Goal: Information Seeking & Learning: Understand process/instructions

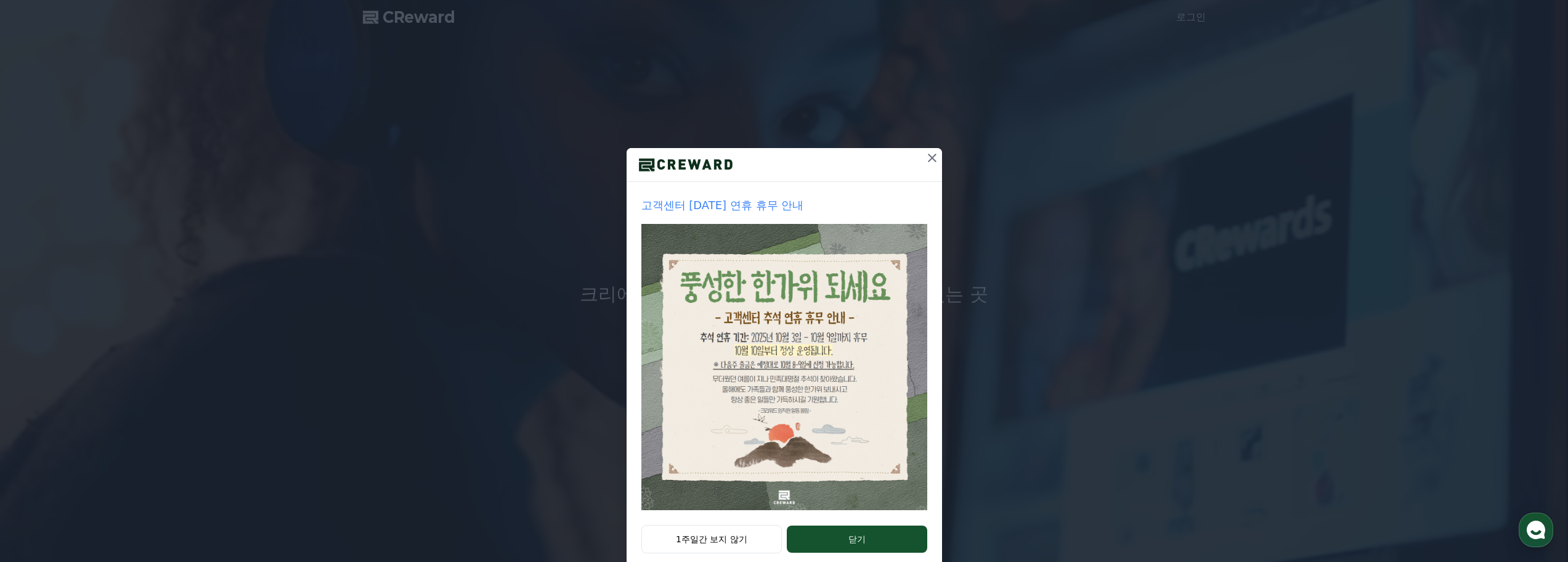
scroll to position [26, 0]
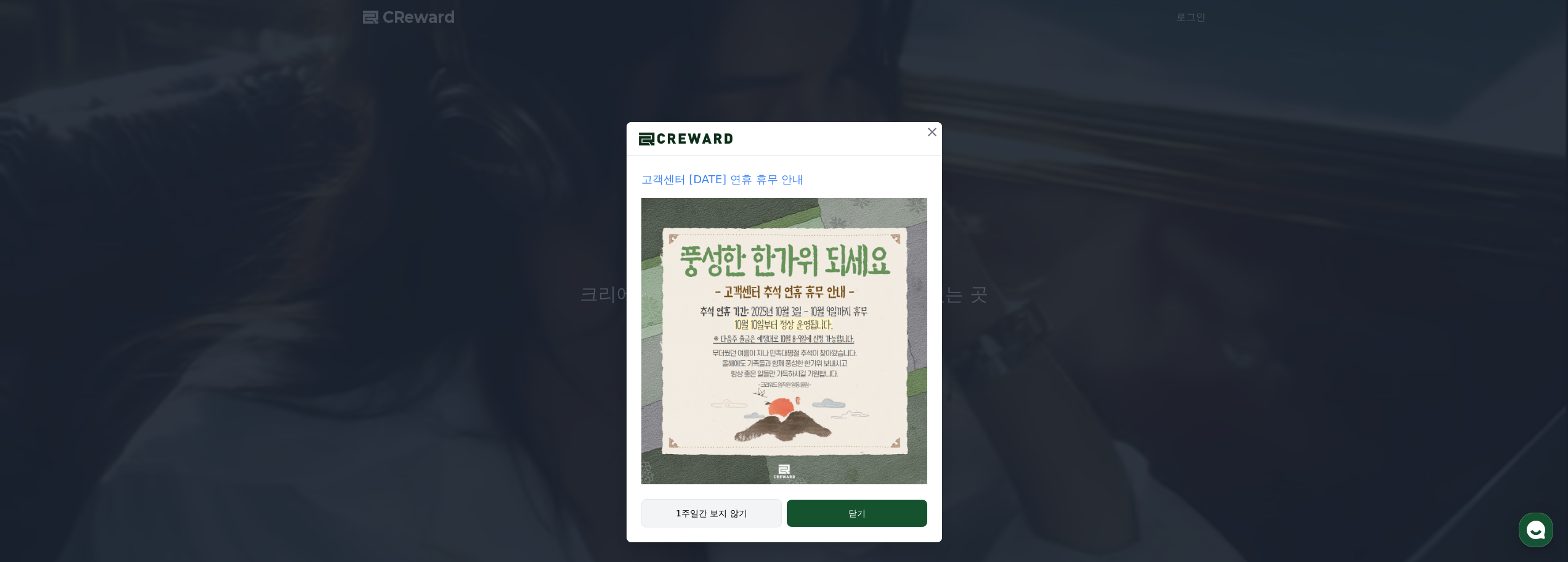
click at [758, 518] on button "1주일간 보지 않기" at bounding box center [711, 513] width 141 height 28
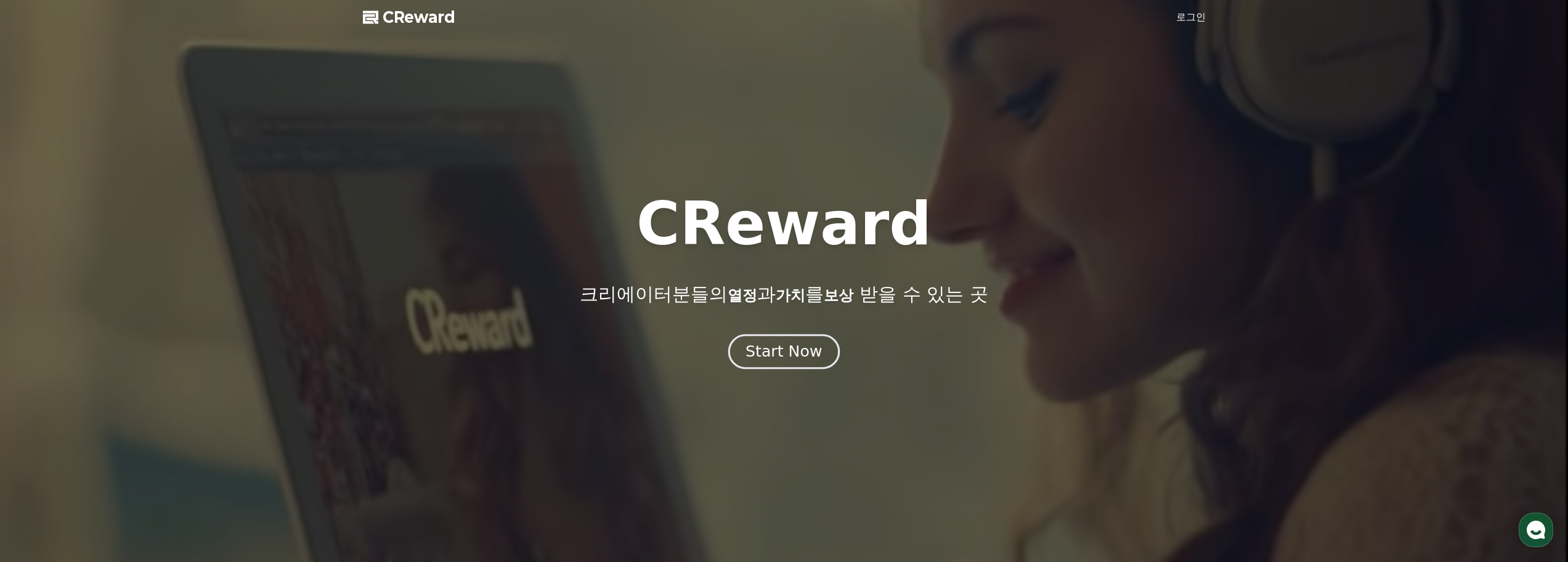
click at [776, 362] on button "Start Now" at bounding box center [783, 351] width 111 height 35
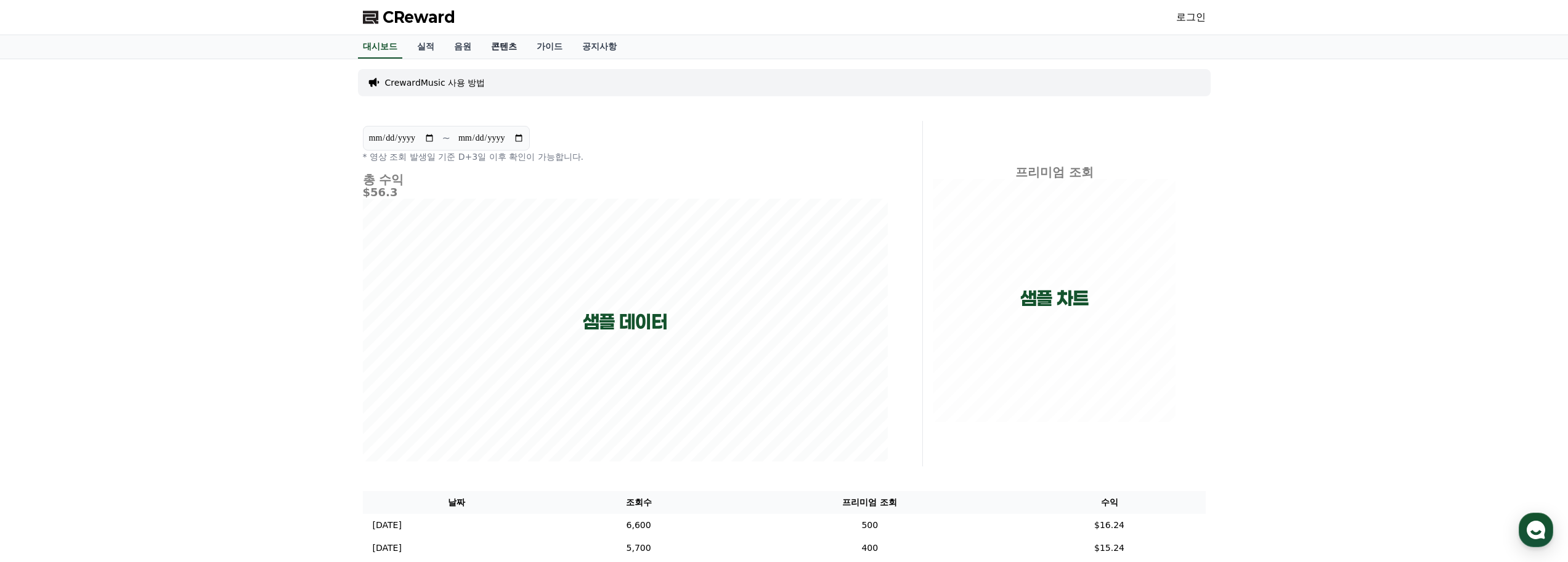
click at [518, 55] on link "콘텐츠" at bounding box center [504, 46] width 46 height 24
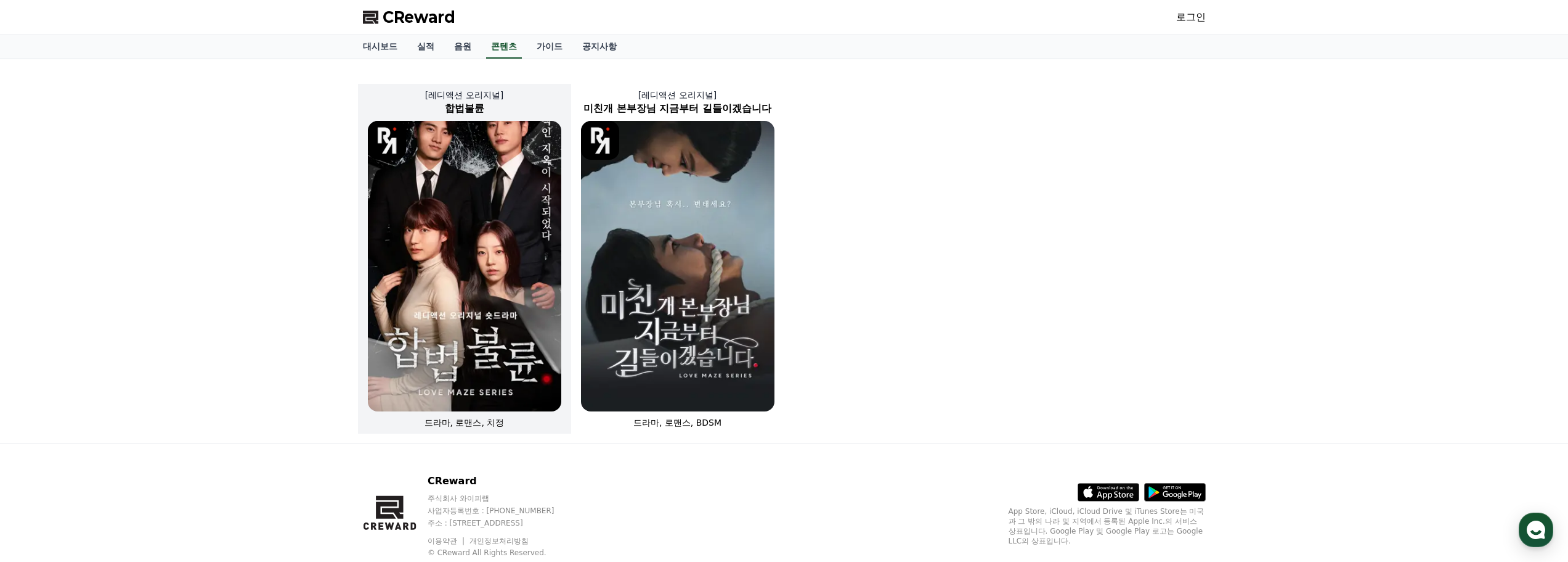
click at [556, 236] on img at bounding box center [464, 266] width 193 height 291
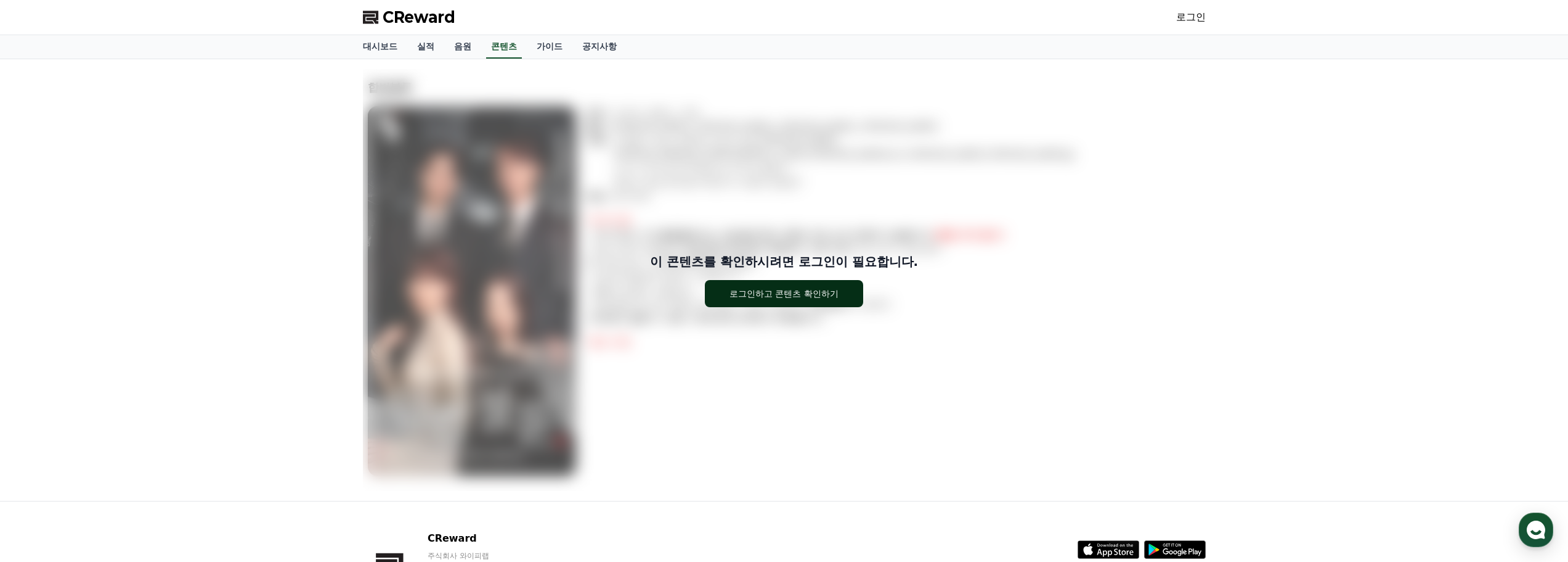
click at [797, 292] on div "로그인하고 콘텐츠 확인하기" at bounding box center [784, 293] width 109 height 12
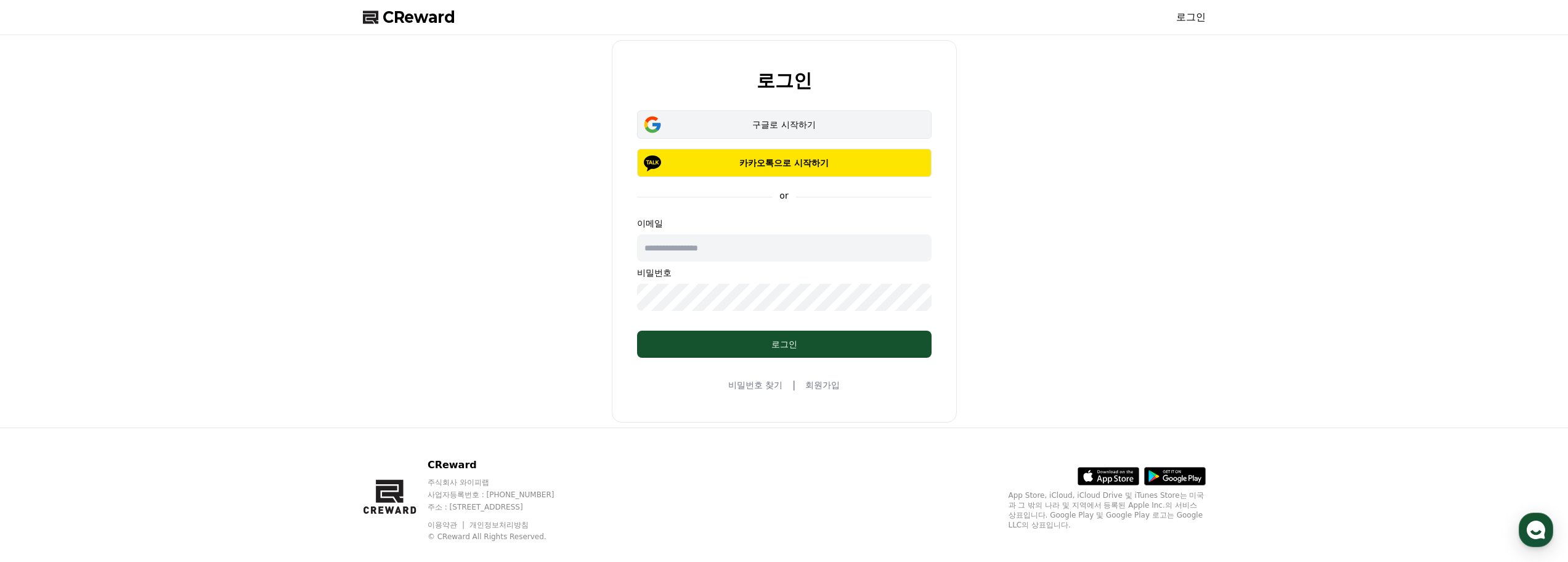
click at [800, 124] on div "구글로 시작하기" at bounding box center [785, 124] width 259 height 12
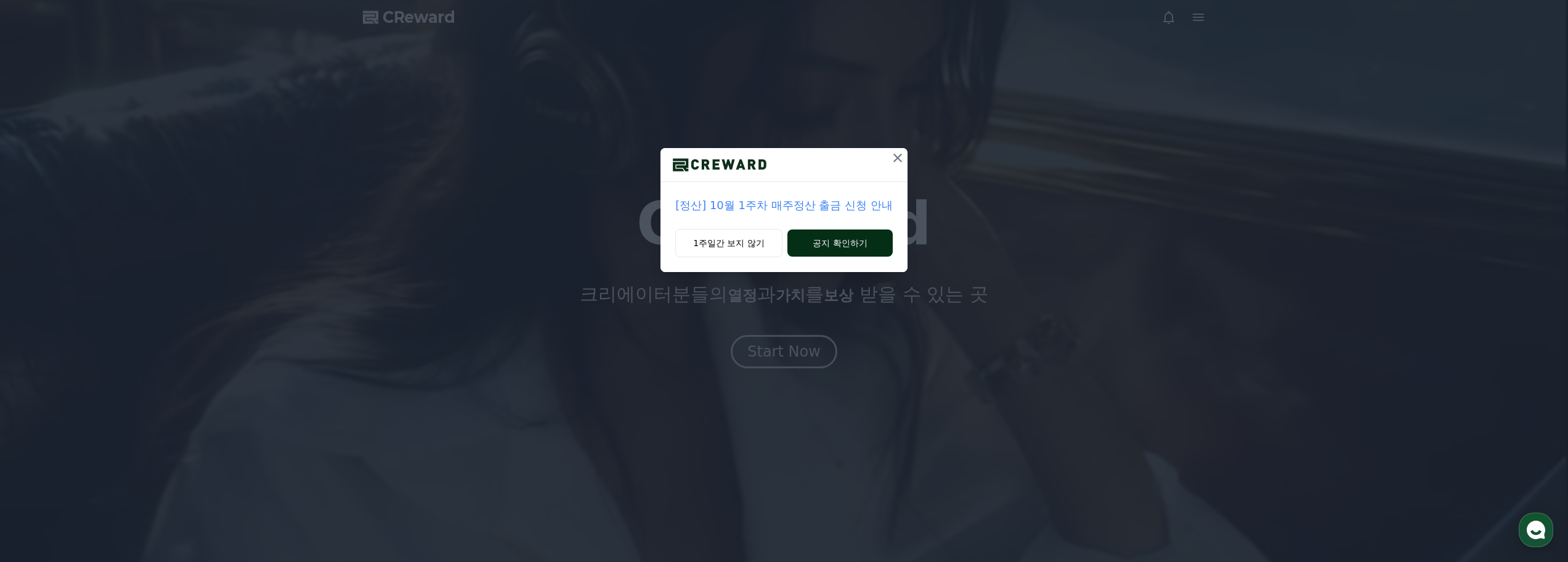
click at [814, 238] on button "공지 확인하기" at bounding box center [840, 242] width 105 height 27
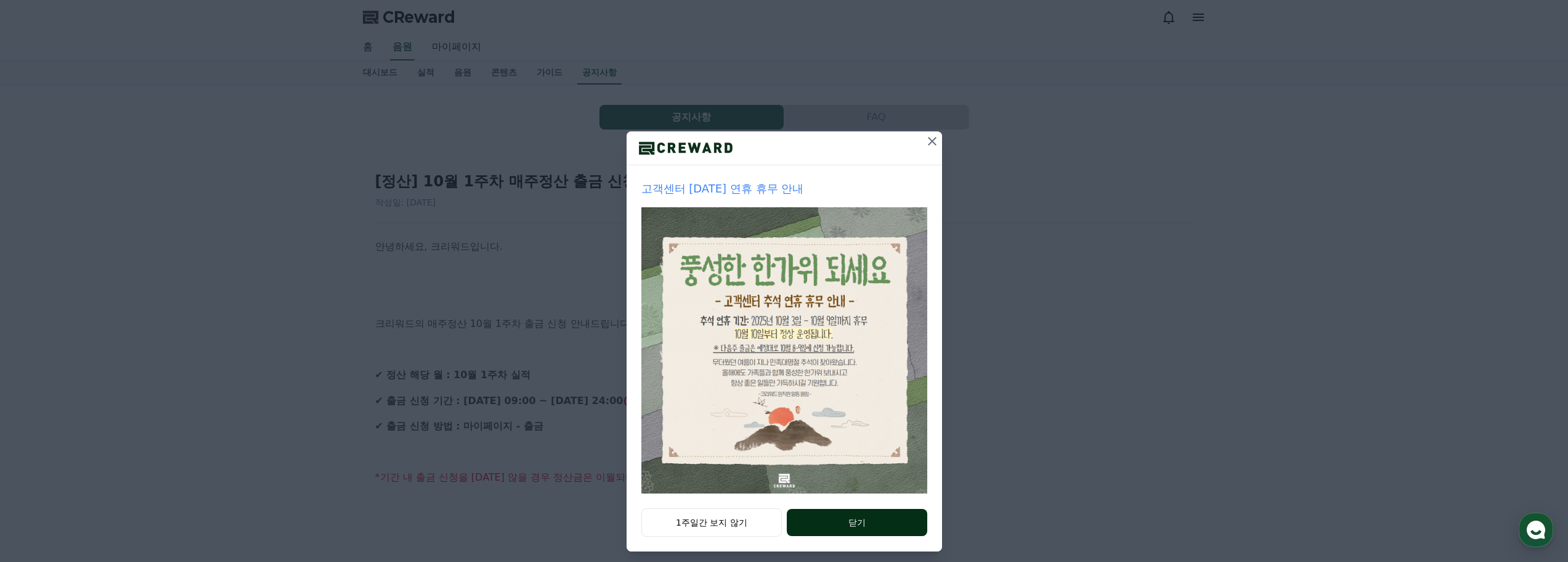
scroll to position [26, 0]
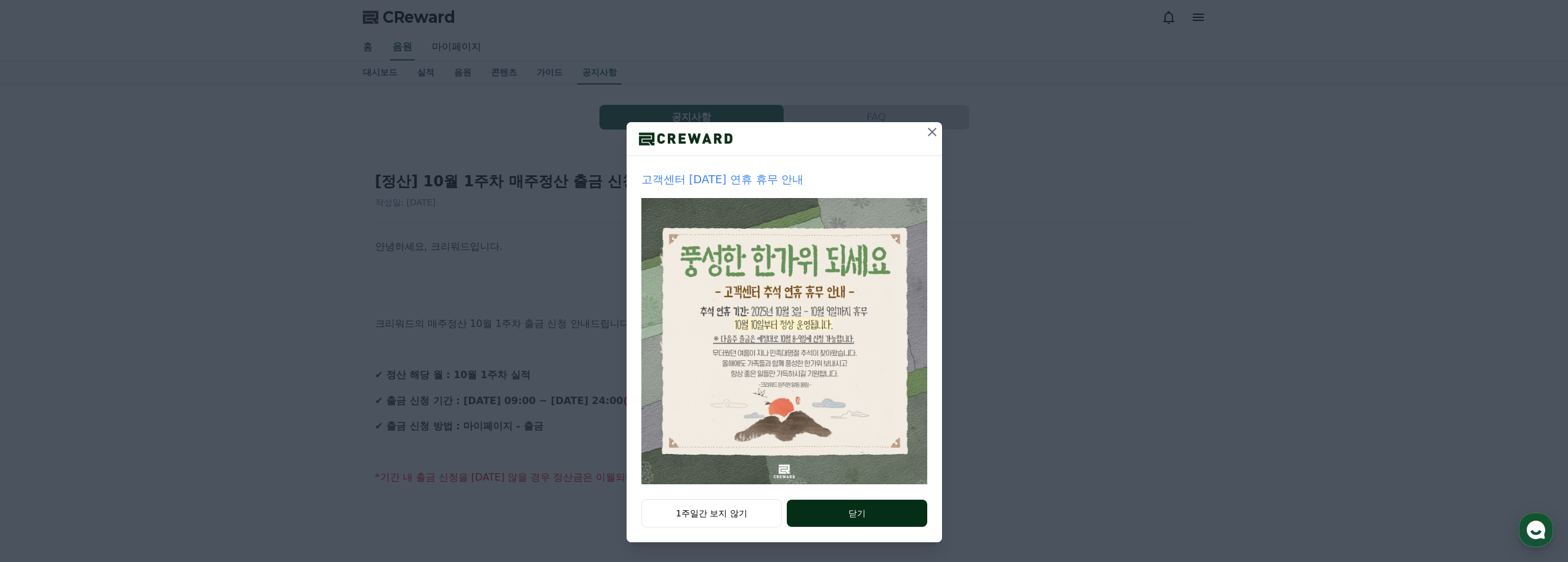
click at [845, 510] on button "닫기" at bounding box center [857, 512] width 140 height 27
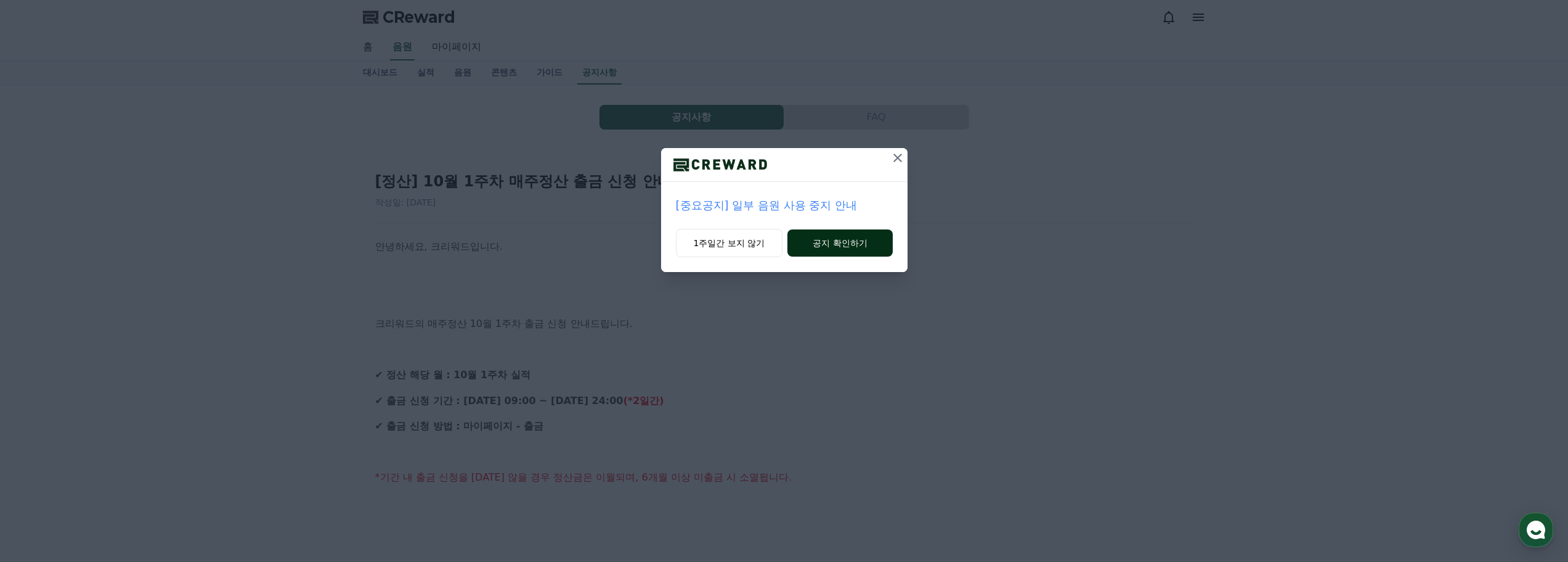
click at [853, 236] on button "공지 확인하기" at bounding box center [840, 242] width 105 height 27
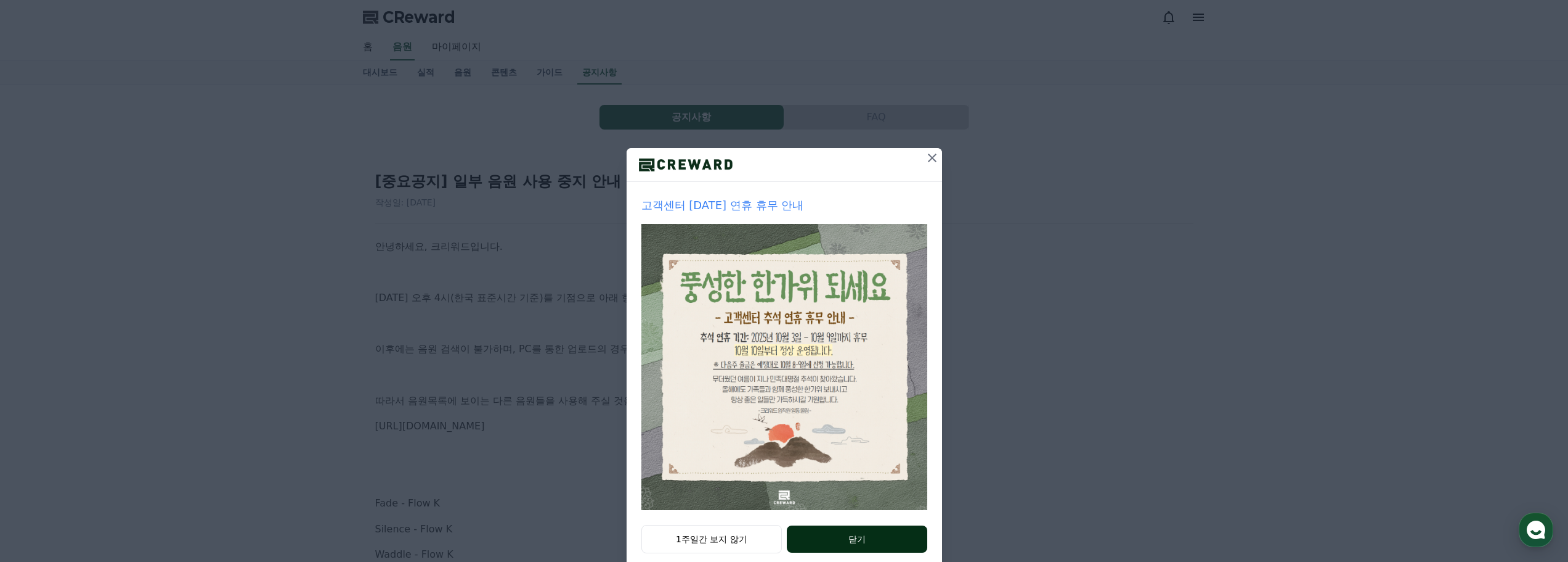
click at [875, 535] on button "닫기" at bounding box center [857, 538] width 140 height 27
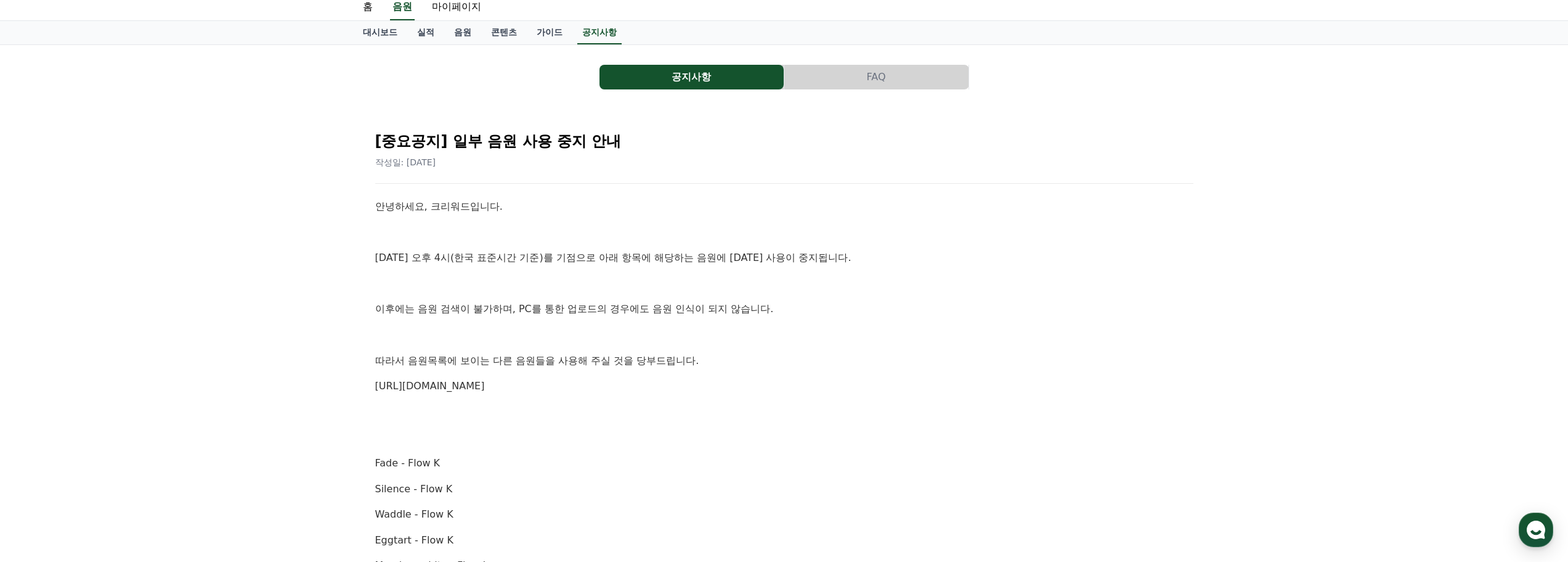
scroll to position [61, 0]
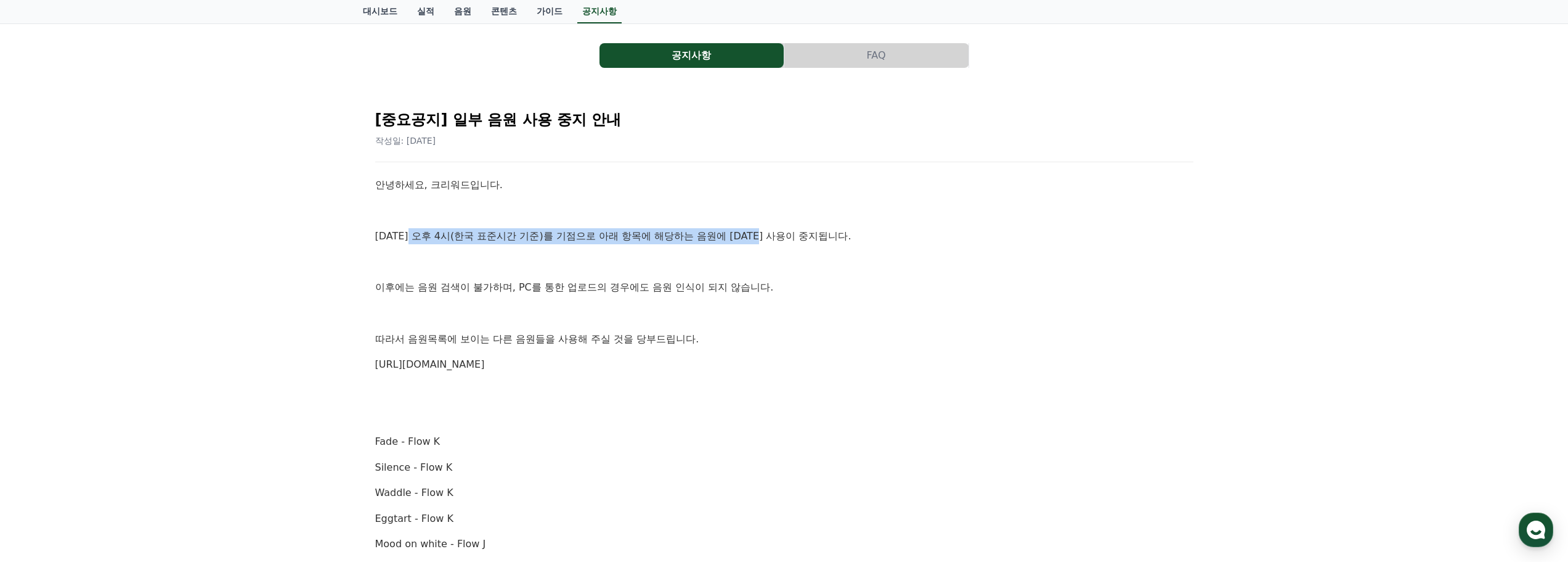
drag, startPoint x: 494, startPoint y: 241, endPoint x: 781, endPoint y: 241, distance: 287.0
click at [781, 241] on p "10월 2일 오후 4시(한국 표준시간 기준)를 기점으로 아래 항목에 해당하는 음원에 대한 사용이 중지됩니다." at bounding box center [784, 236] width 818 height 16
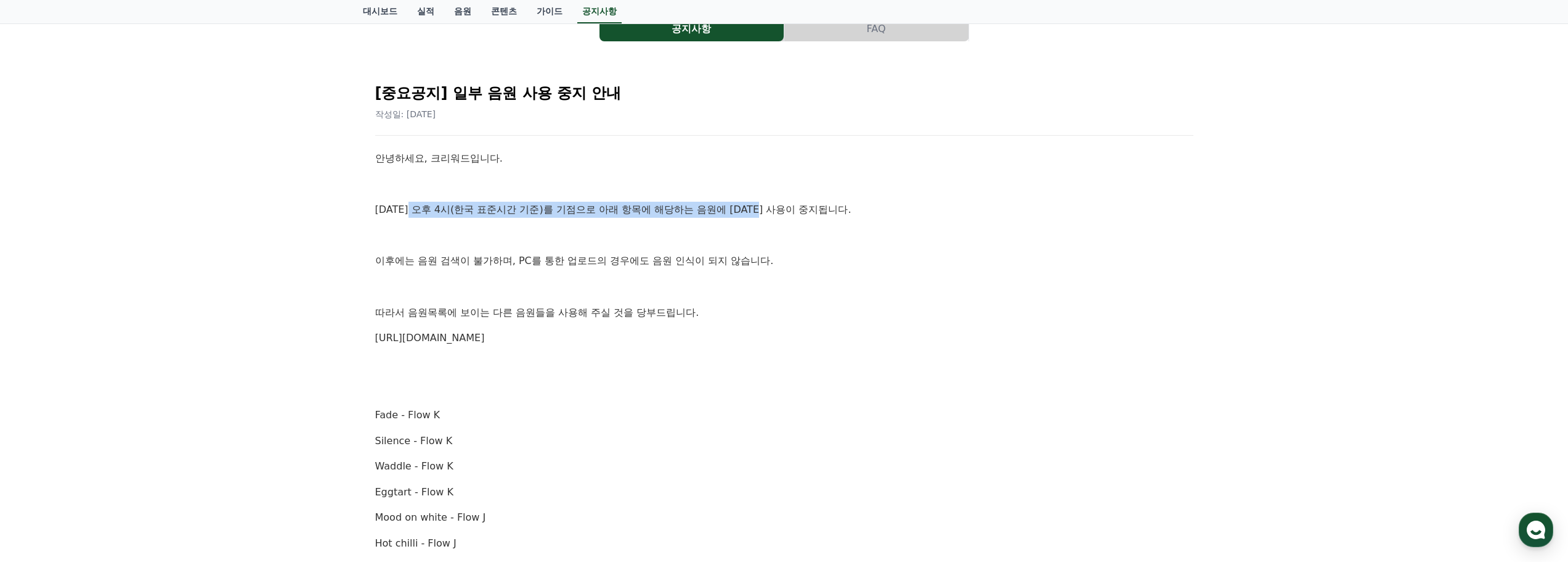
scroll to position [0, 0]
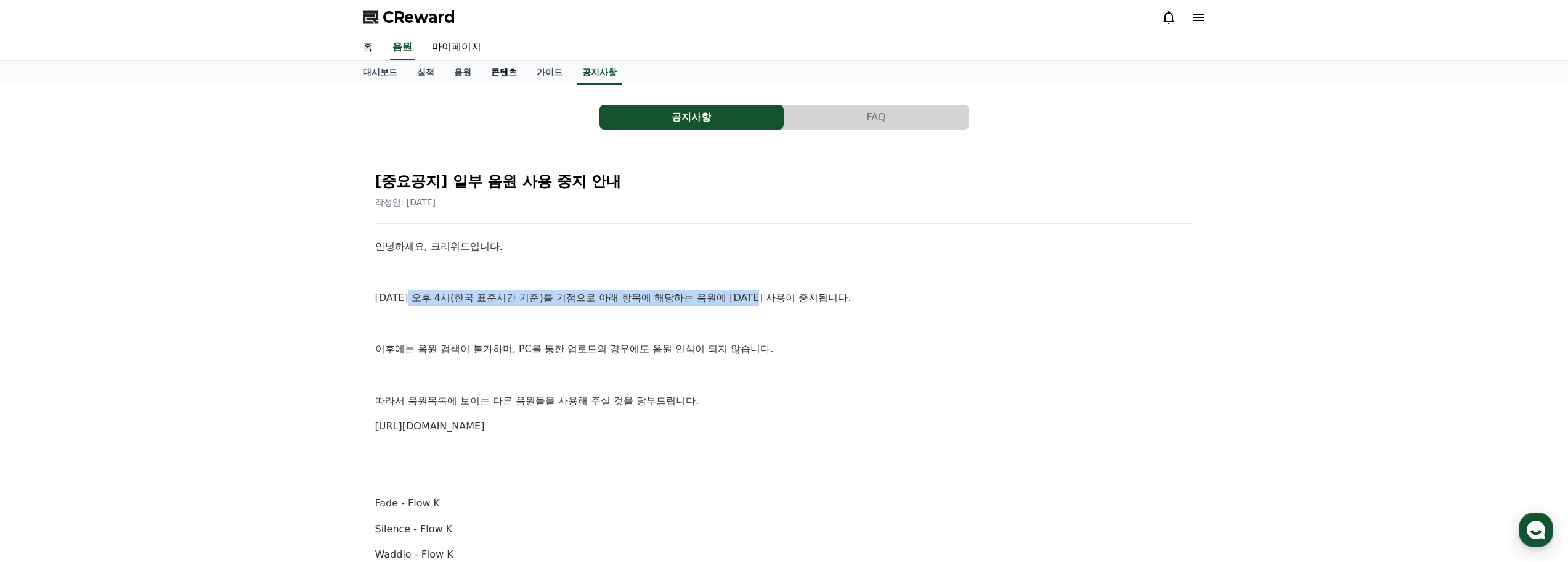
click at [514, 66] on link "콘텐츠" at bounding box center [504, 73] width 46 height 24
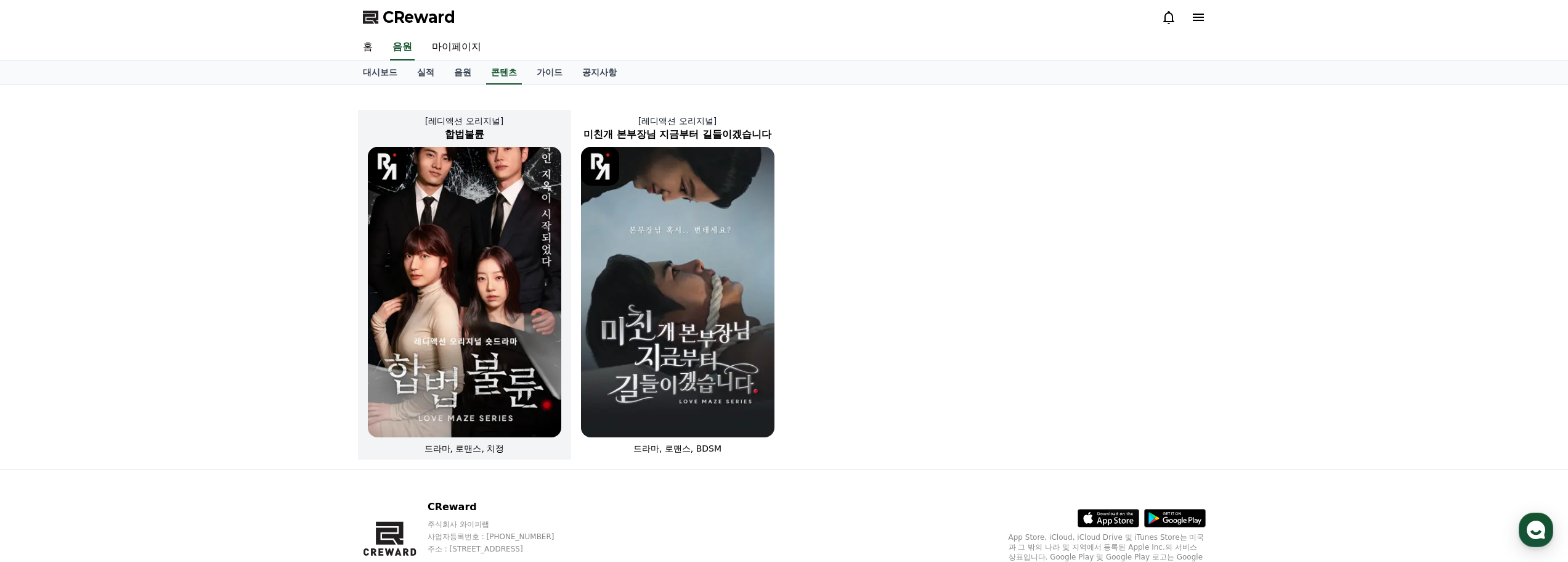
click at [465, 174] on img at bounding box center [464, 292] width 193 height 291
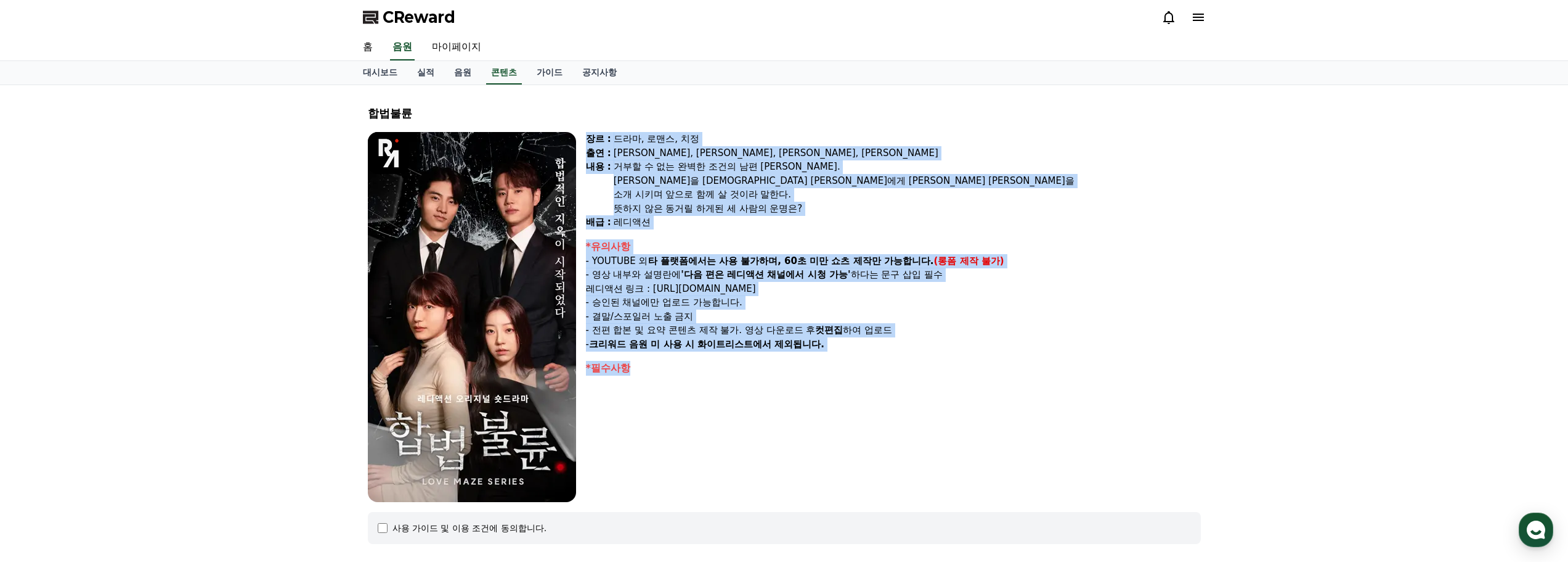
drag, startPoint x: 587, startPoint y: 132, endPoint x: 1049, endPoint y: 380, distance: 524.4
click at [1049, 380] on div "장르 : 드라마, 로맨스, 치정 출연 : 박문화, 지수민, 강도윤, 김민영 내용 : 거부할 수 없는 완벽한 조건의 남편 윤성. 윤성만을 바라보…" at bounding box center [893, 317] width 615 height 370
click at [1048, 380] on div "장르 : 드라마, 로맨스, 치정 출연 : 박문화, 지수민, 강도윤, 김민영 내용 : 거부할 수 없는 완벽한 조건의 남편 윤성. 윤성만을 바라보…" at bounding box center [893, 317] width 615 height 370
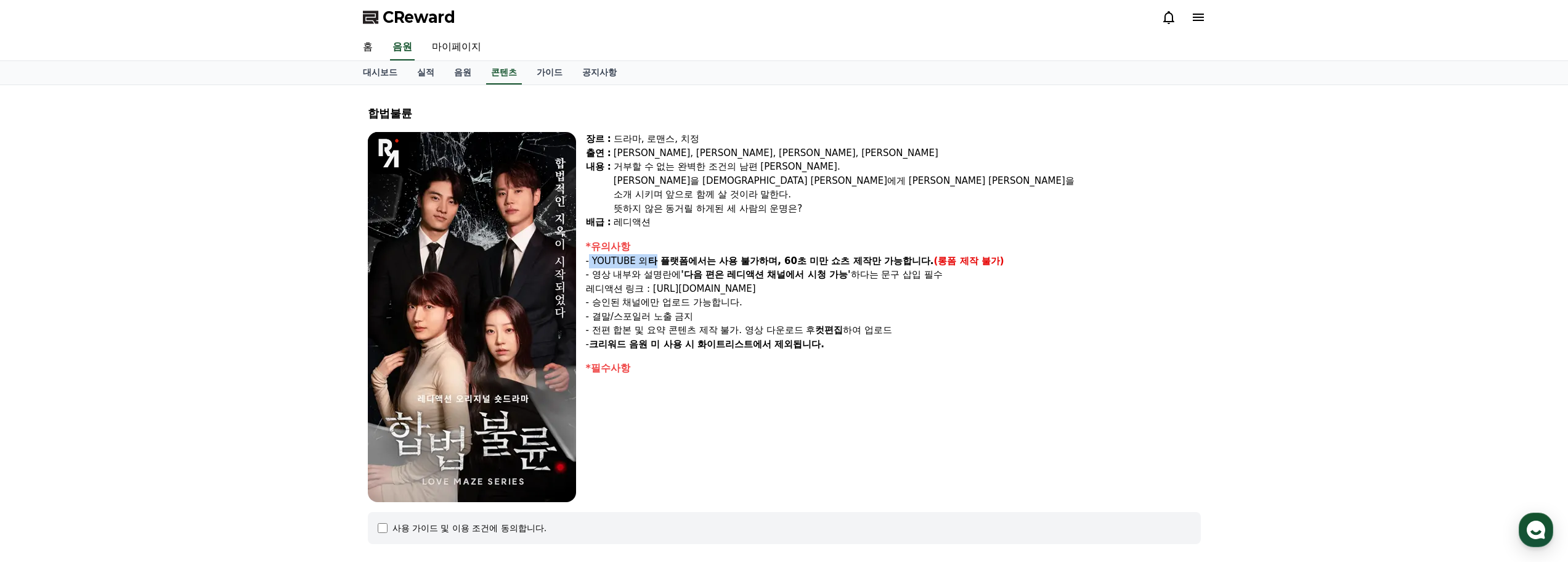
drag, startPoint x: 591, startPoint y: 262, endPoint x: 656, endPoint y: 265, distance: 65.1
click at [656, 265] on p "- YOUTUBE 외 타 플랫폼에서는 사용 불가하며, 60초 미만 쇼츠 제작만 가능합니다. (롱폼 제작 불가)" at bounding box center [893, 261] width 615 height 14
click at [616, 273] on p "- 영상 내부와 설명란에 '다음 편은 레디액션 채널에서 시청 가능' 하다는 문구 삽입 필수" at bounding box center [893, 275] width 615 height 14
drag, startPoint x: 714, startPoint y: 280, endPoint x: 902, endPoint y: 277, distance: 188.0
click at [902, 277] on p "- 영상 내부와 설명란에 '다음 편은 레디액션 채널에서 시청 가능' 하다는 문구 삽입 필수" at bounding box center [893, 275] width 615 height 14
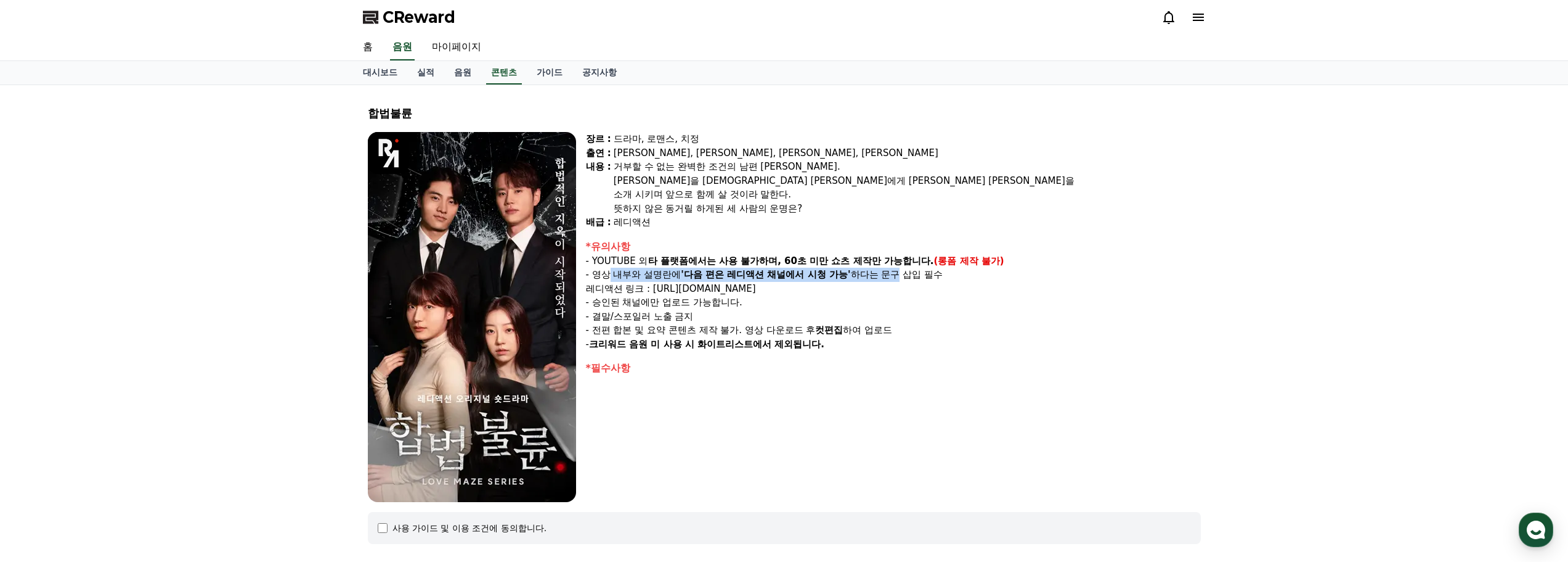
click at [728, 277] on strong "'다음 편은 레디액션 채널에서 시청 가능'" at bounding box center [766, 274] width 170 height 11
drag, startPoint x: 693, startPoint y: 275, endPoint x: 849, endPoint y: 274, distance: 156.0
click at [849, 274] on strong "'다음 편은 레디액션 채널에서 시청 가능'" at bounding box center [766, 274] width 170 height 11
click at [895, 277] on p "- 영상 내부와 설명란에 '다음 편은 레디액션 채널에서 시청 가능' 하다는 문구 삽입 필수" at bounding box center [893, 275] width 615 height 14
drag, startPoint x: 920, startPoint y: 273, endPoint x: 621, endPoint y: 277, distance: 299.0
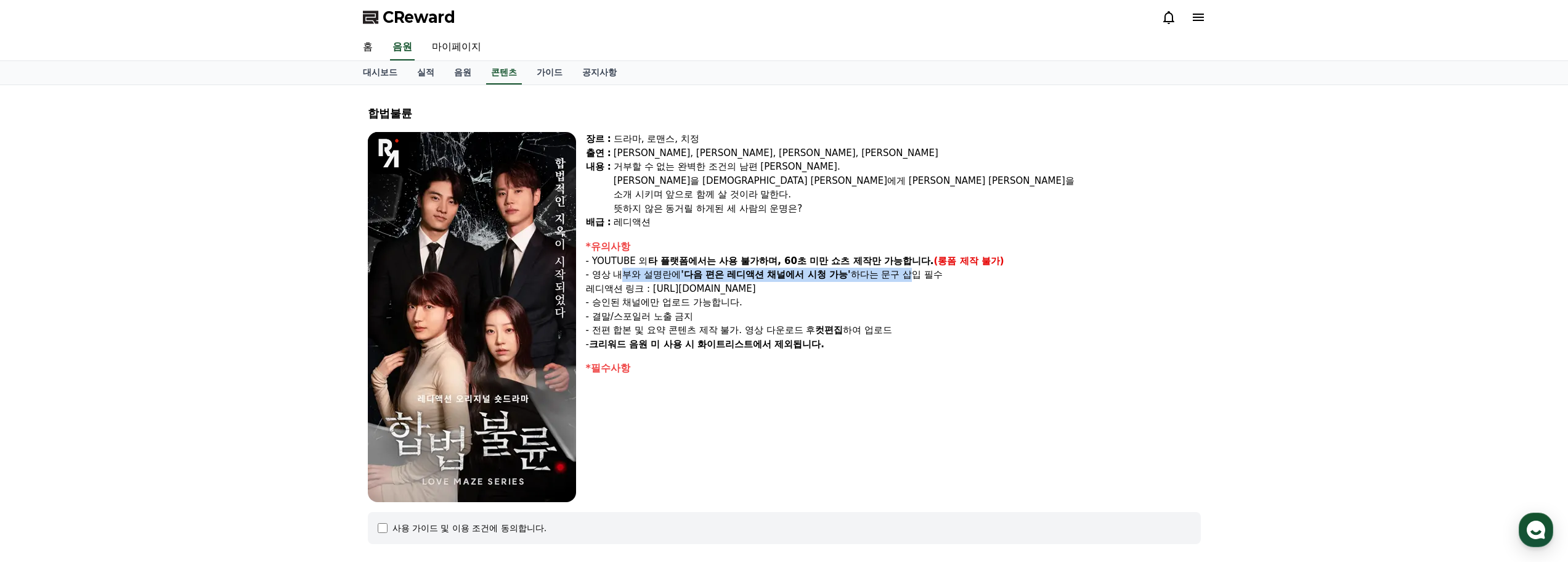
click at [621, 277] on p "- 영상 내부와 설명란에 '다음 편은 레디액션 채널에서 시청 가능' 하다는 문구 삽입 필수" at bounding box center [893, 275] width 615 height 14
drag, startPoint x: 660, startPoint y: 291, endPoint x: 850, endPoint y: 294, distance: 190.0
click at [850, 294] on p "레디액션 링크 : [URL][DOMAIN_NAME]" at bounding box center [893, 289] width 615 height 14
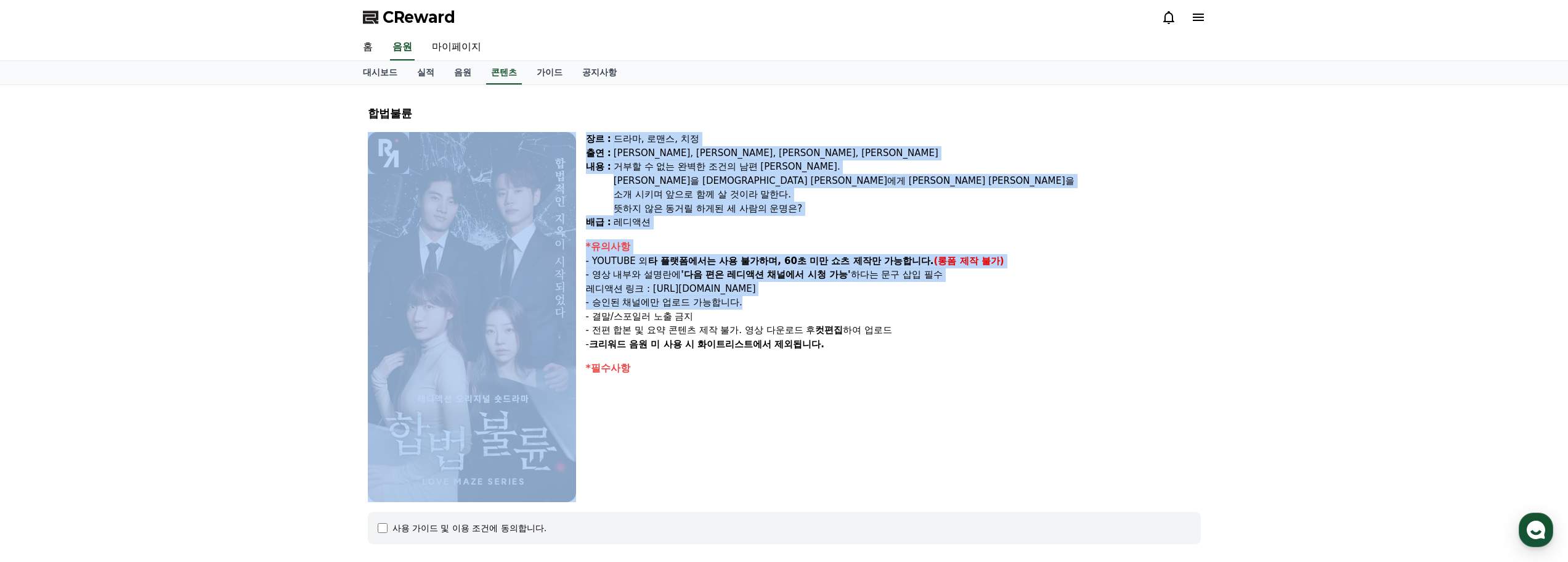
drag, startPoint x: 749, startPoint y: 303, endPoint x: 580, endPoint y: 301, distance: 169.0
click at [580, 301] on div "장르 : 드라마, 로맨스, 치정 출연 : 박문화, 지수민, 강도윤, 김민영 내용 : 거부할 수 없는 완벽한 조건의 남편 윤성. 윤성만을 바라보…" at bounding box center [784, 317] width 833 height 370
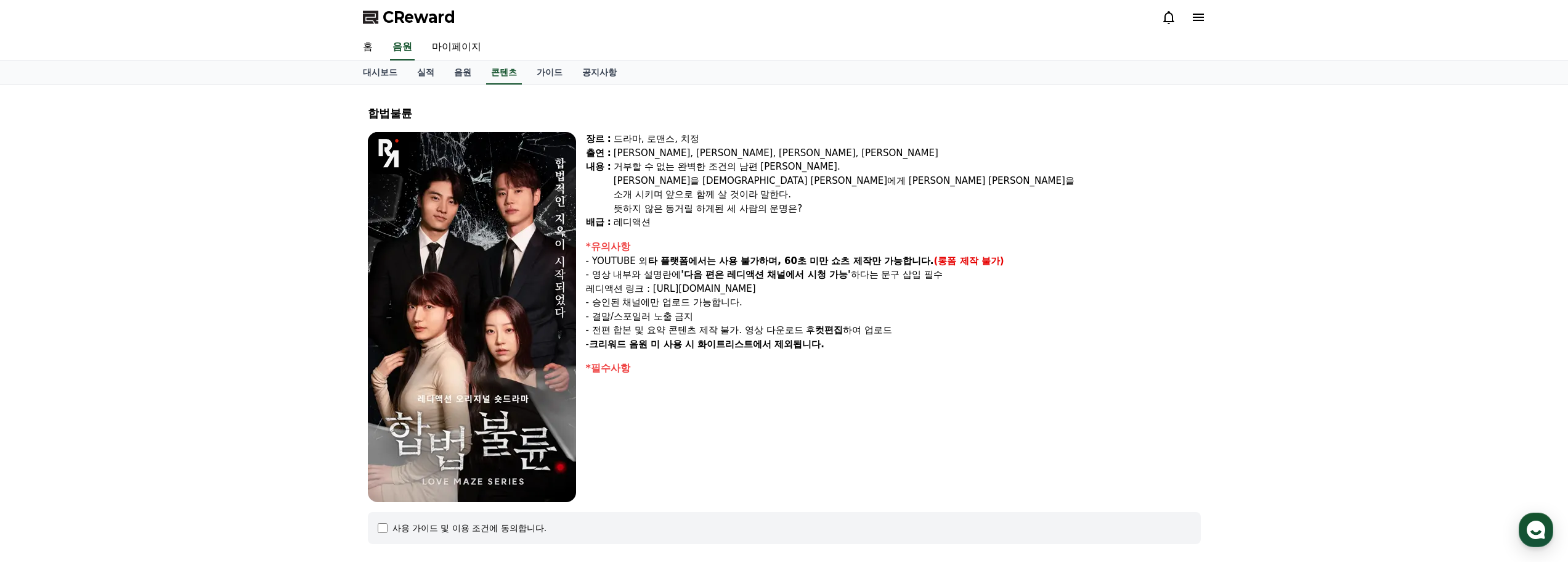
click at [599, 313] on p "- 결말/스포일러 노출 금지" at bounding box center [893, 317] width 615 height 14
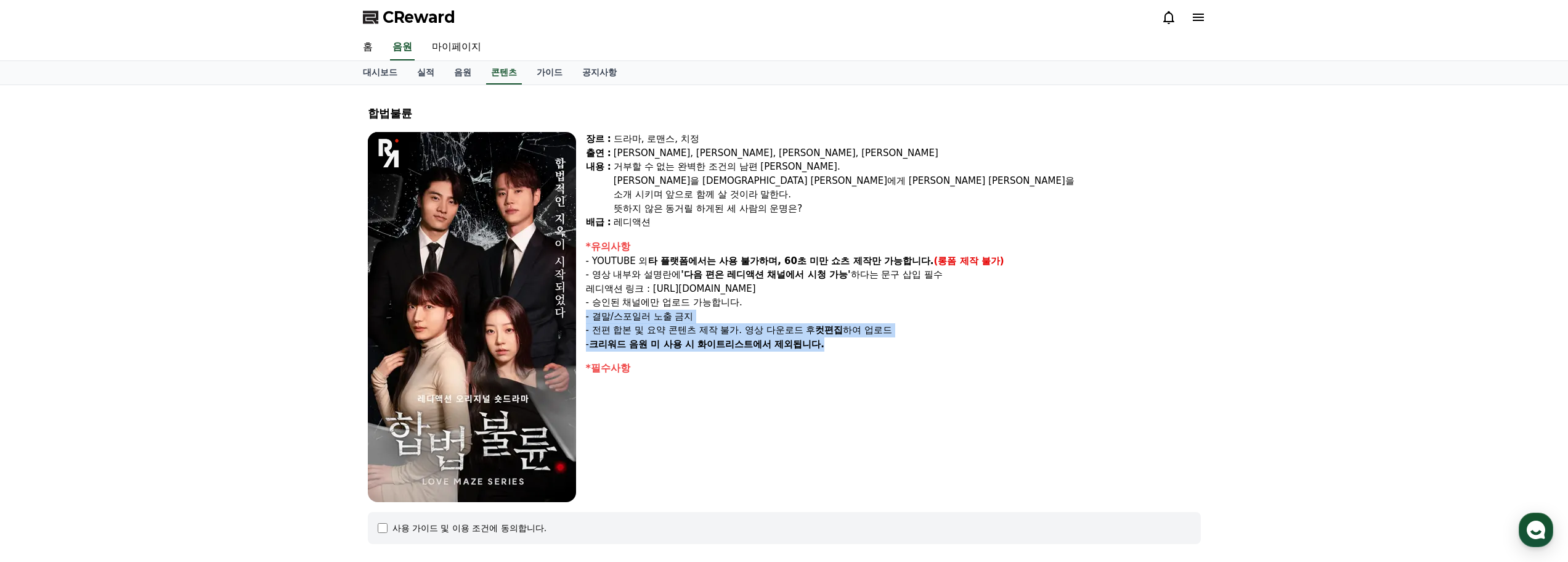
drag, startPoint x: 657, startPoint y: 321, endPoint x: 926, endPoint y: 345, distance: 270.1
click at [926, 345] on div "*유의사항 - YOUTUBE 외 타 플랫폼에서는 사용 불가하며, 60초 미만 쇼츠 제작만 가능합니다. (롱폼 제작 불가) - 영상 내부와 설명…" at bounding box center [893, 295] width 615 height 112
click at [926, 345] on p "- 크리워드 음원 미 사용 시 화이트리스트에서 제외됩니다." at bounding box center [893, 344] width 615 height 14
